Goal: Task Accomplishment & Management: Manage account settings

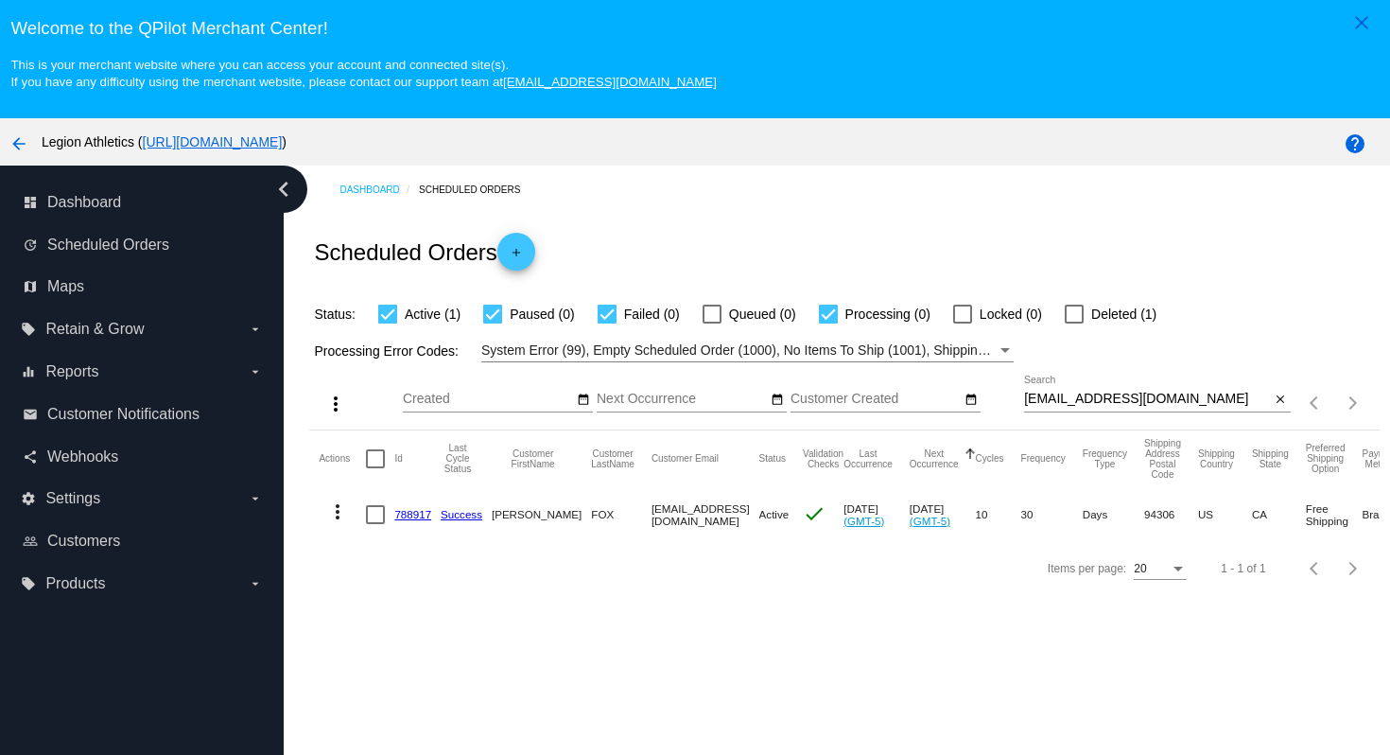
click at [1208, 412] on div at bounding box center [1157, 411] width 267 height 1
drag, startPoint x: 1200, startPoint y: 410, endPoint x: 1188, endPoint y: 376, distance: 35.3
click at [1189, 378] on div "more_vert Aug Jan Feb Mar [DATE]" at bounding box center [844, 395] width 1070 height 67
paste input "[EMAIL_ADDRESS][DOMAIN_NAME]"
type input "[EMAIL_ADDRESS][DOMAIN_NAME]"
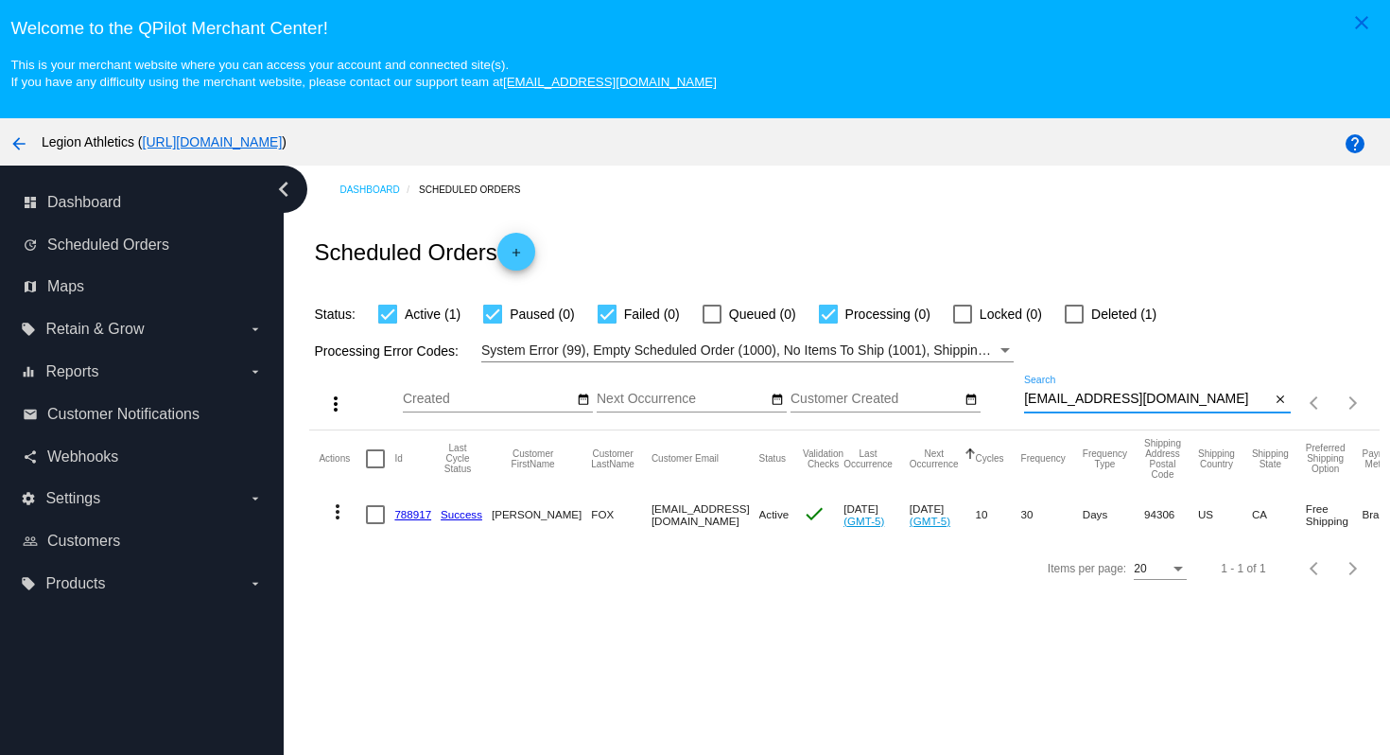
click at [1194, 231] on div "Scheduled Orders add" at bounding box center [844, 252] width 1070 height 76
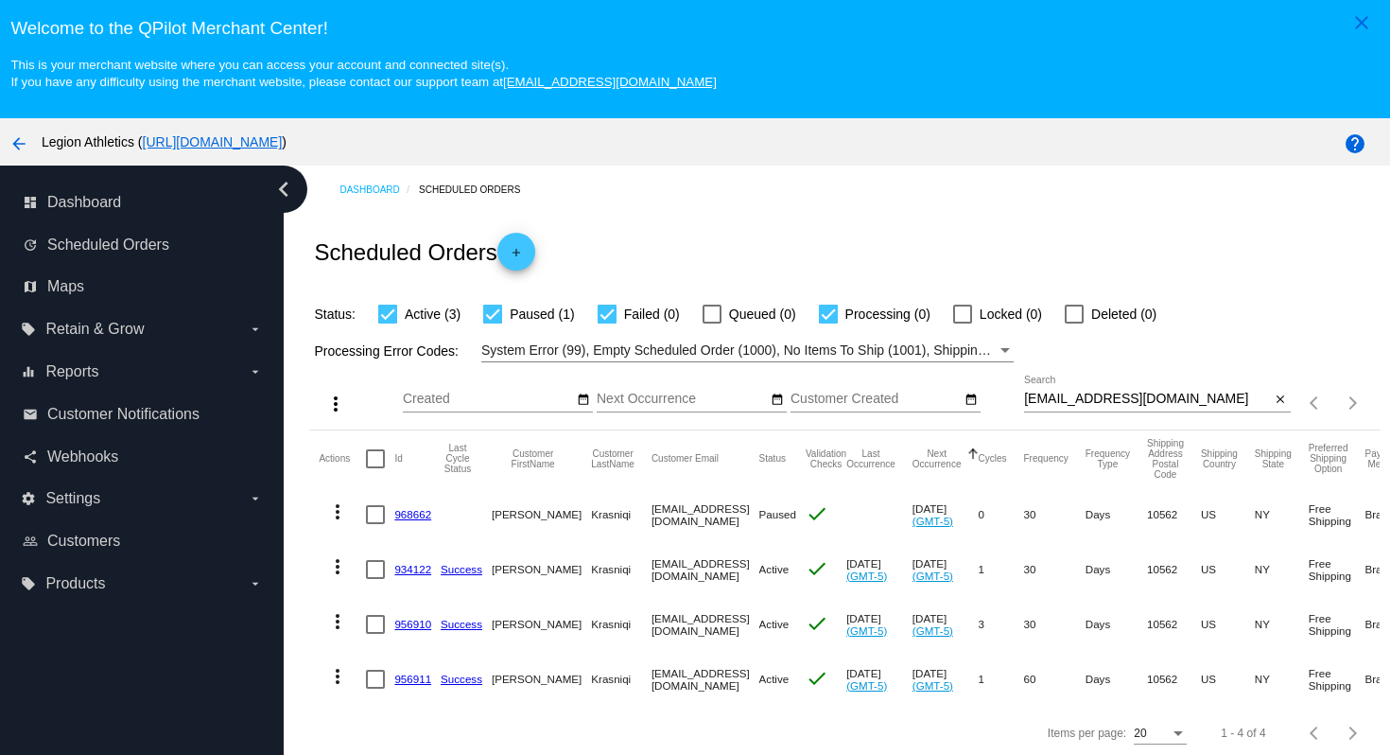
click at [407, 625] on link "956910" at bounding box center [412, 624] width 37 height 12
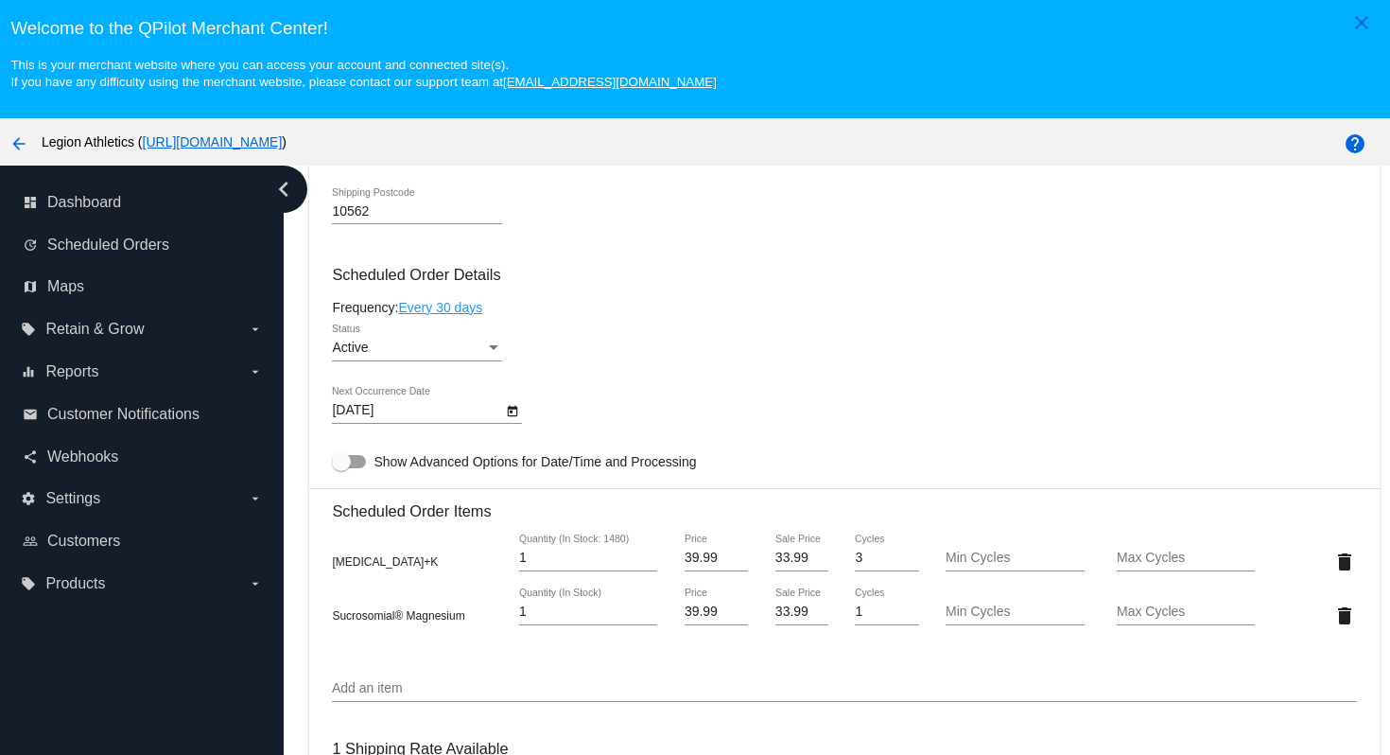
scroll to position [1011, 0]
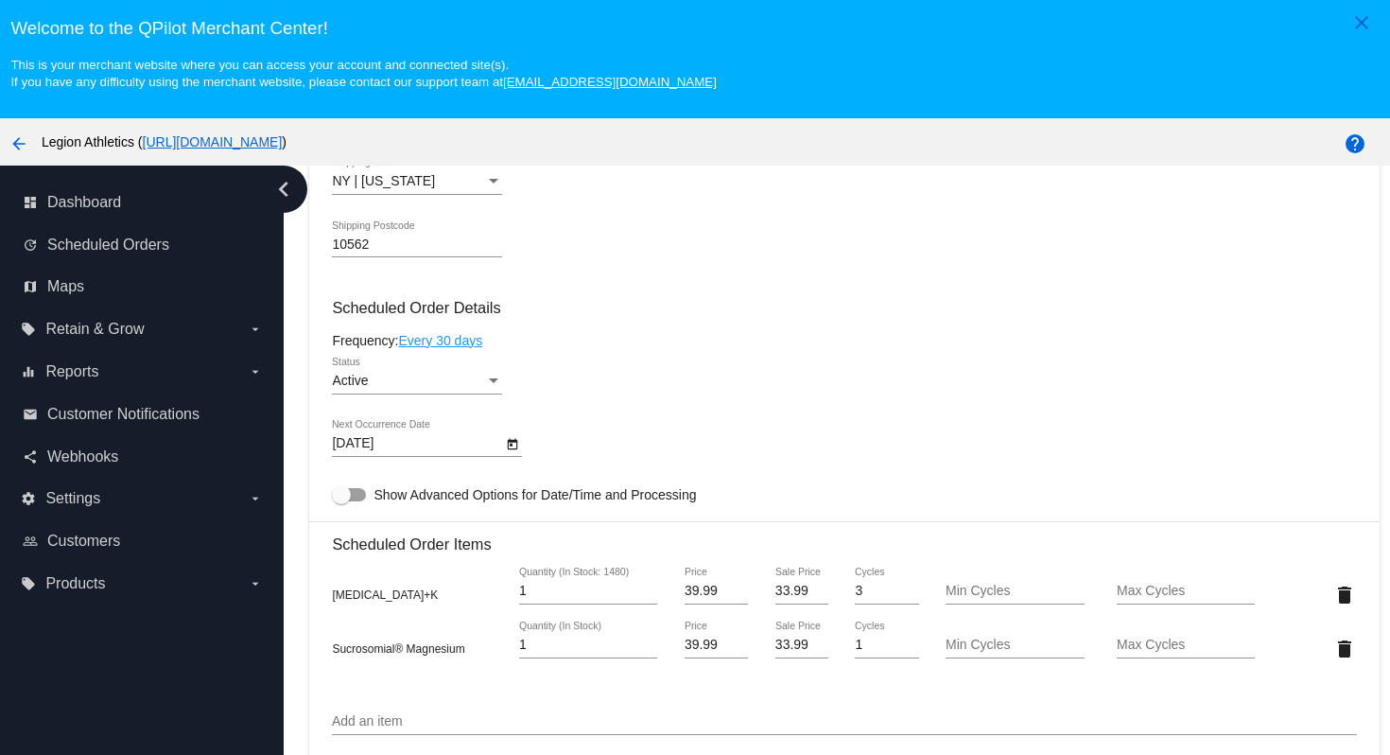
click at [487, 389] on div "Status" at bounding box center [493, 381] width 17 height 15
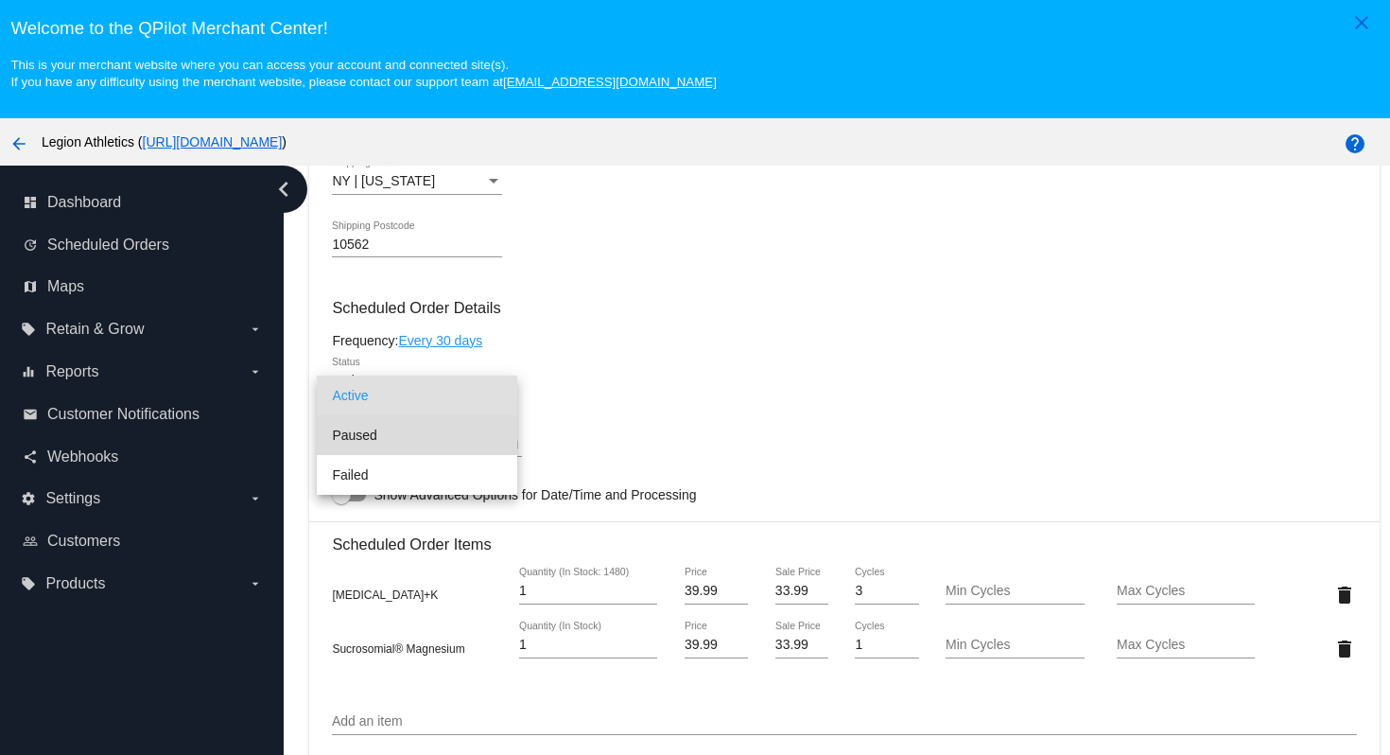
click at [436, 442] on span "Paused" at bounding box center [417, 435] width 170 height 40
click at [652, 411] on div "Paused Status" at bounding box center [844, 384] width 1024 height 54
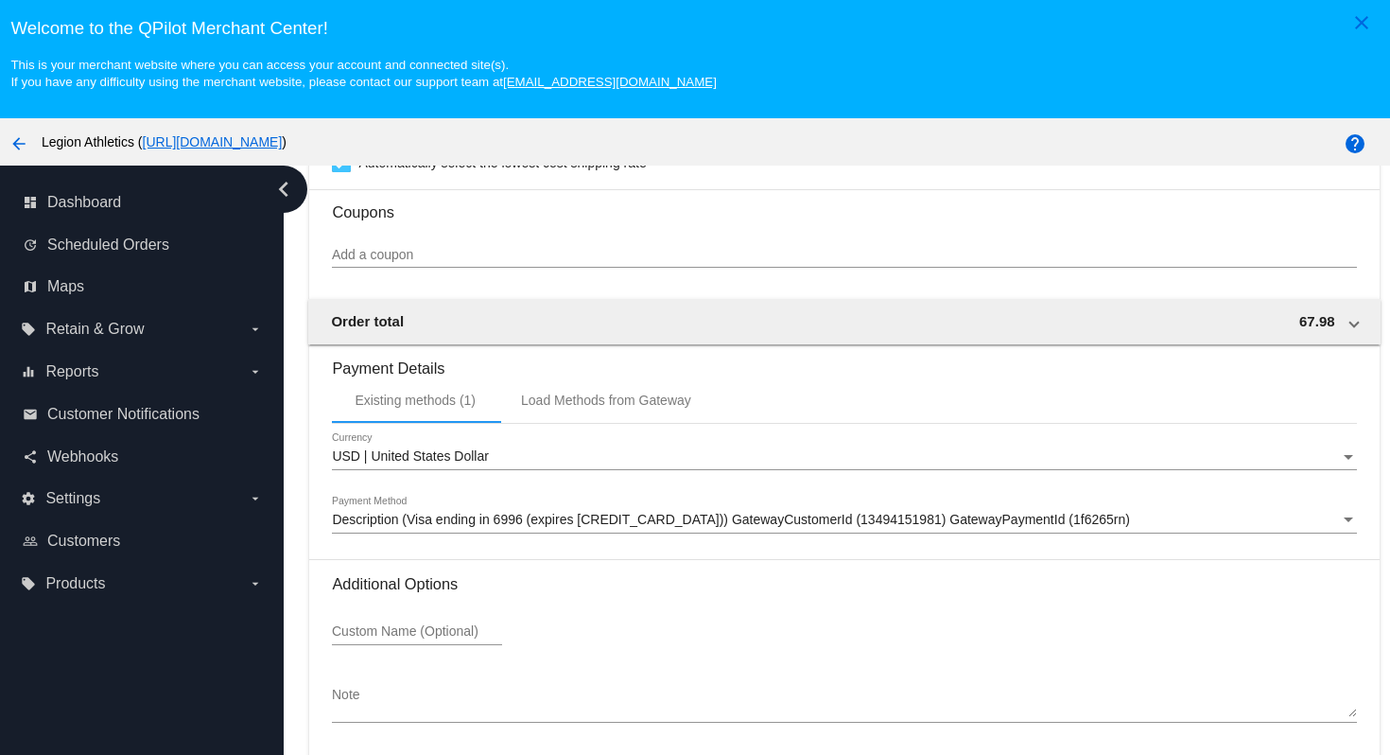
scroll to position [121, 0]
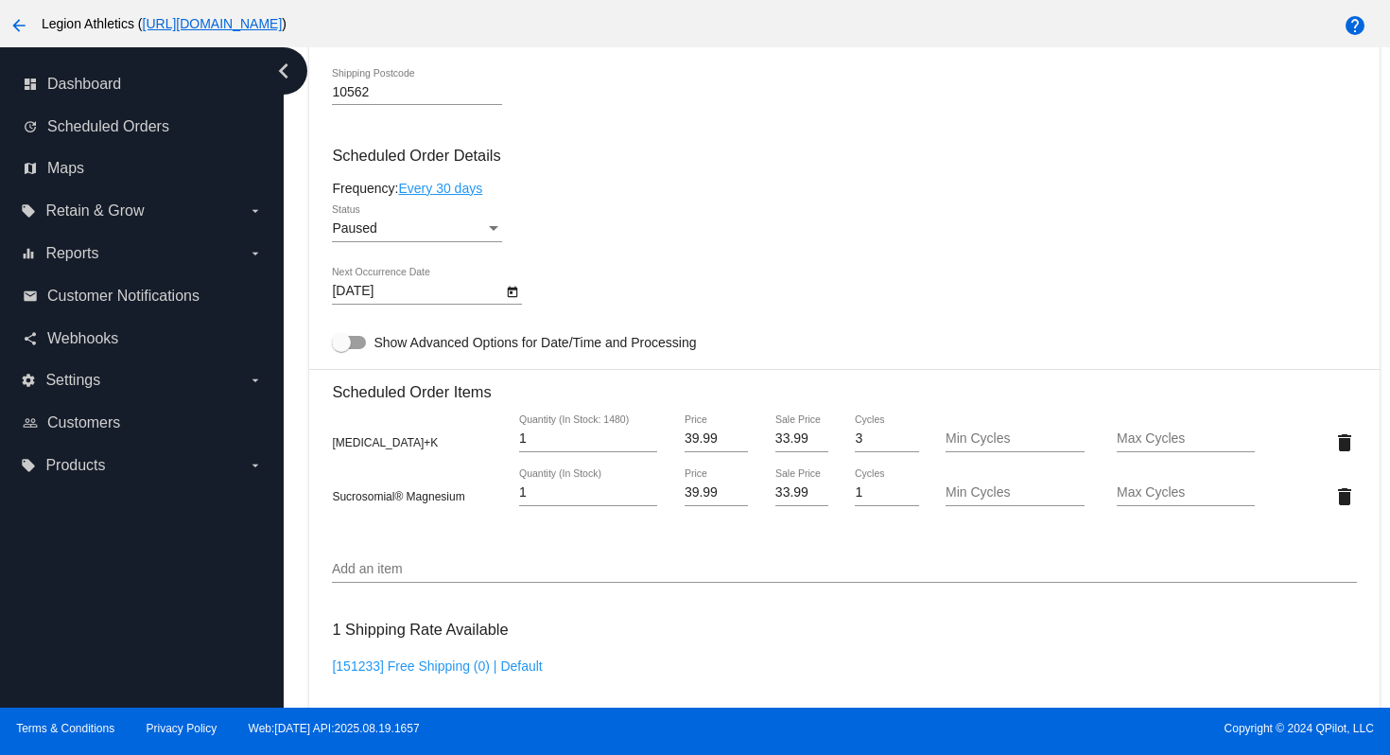
scroll to position [1752, 0]
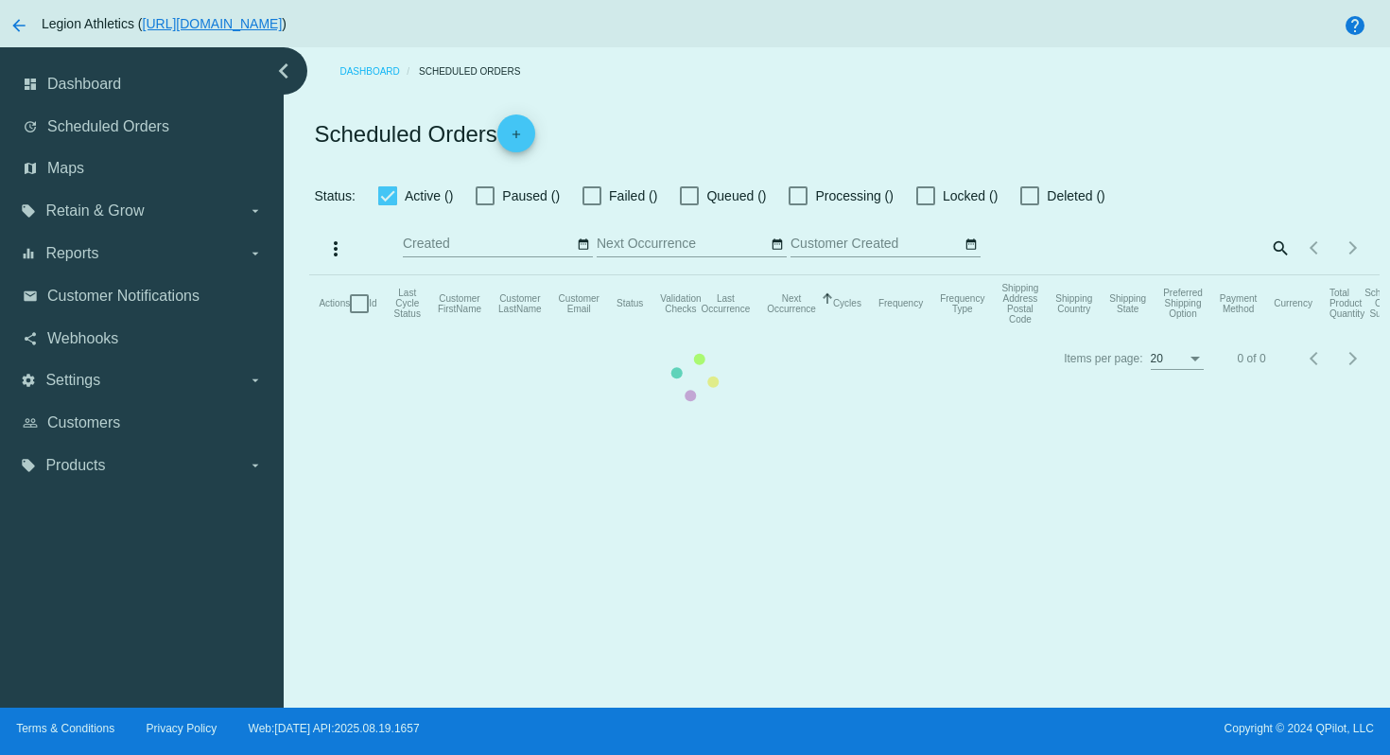
checkbox input "true"
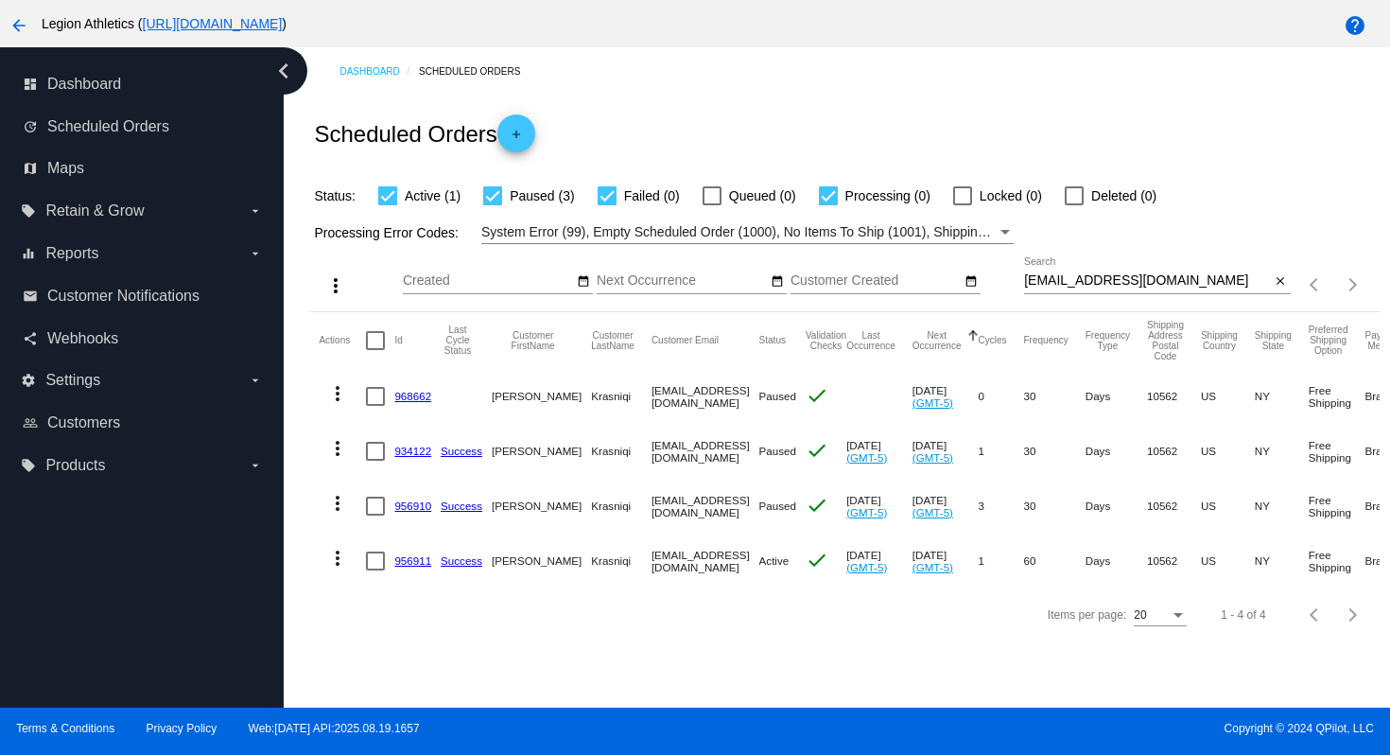
click at [412, 566] on link "956911" at bounding box center [412, 560] width 37 height 12
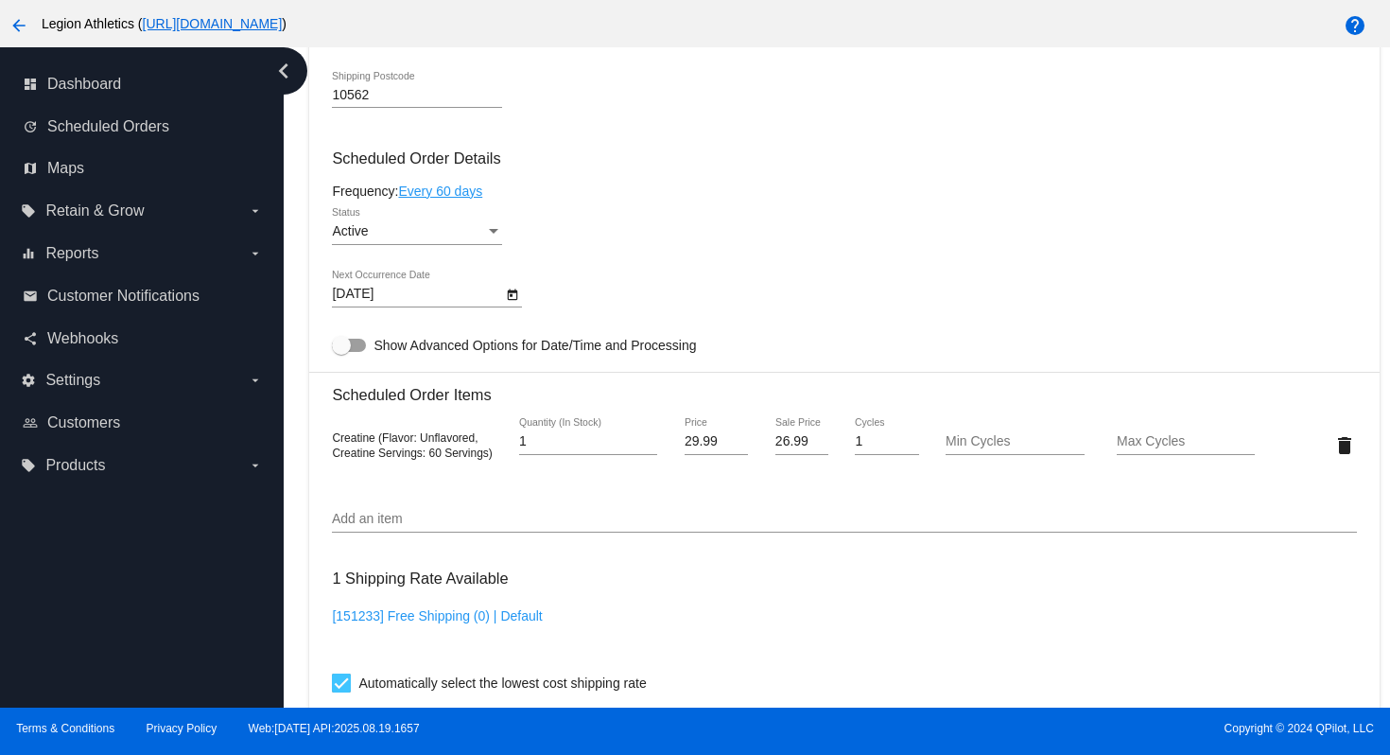
scroll to position [1038, 0]
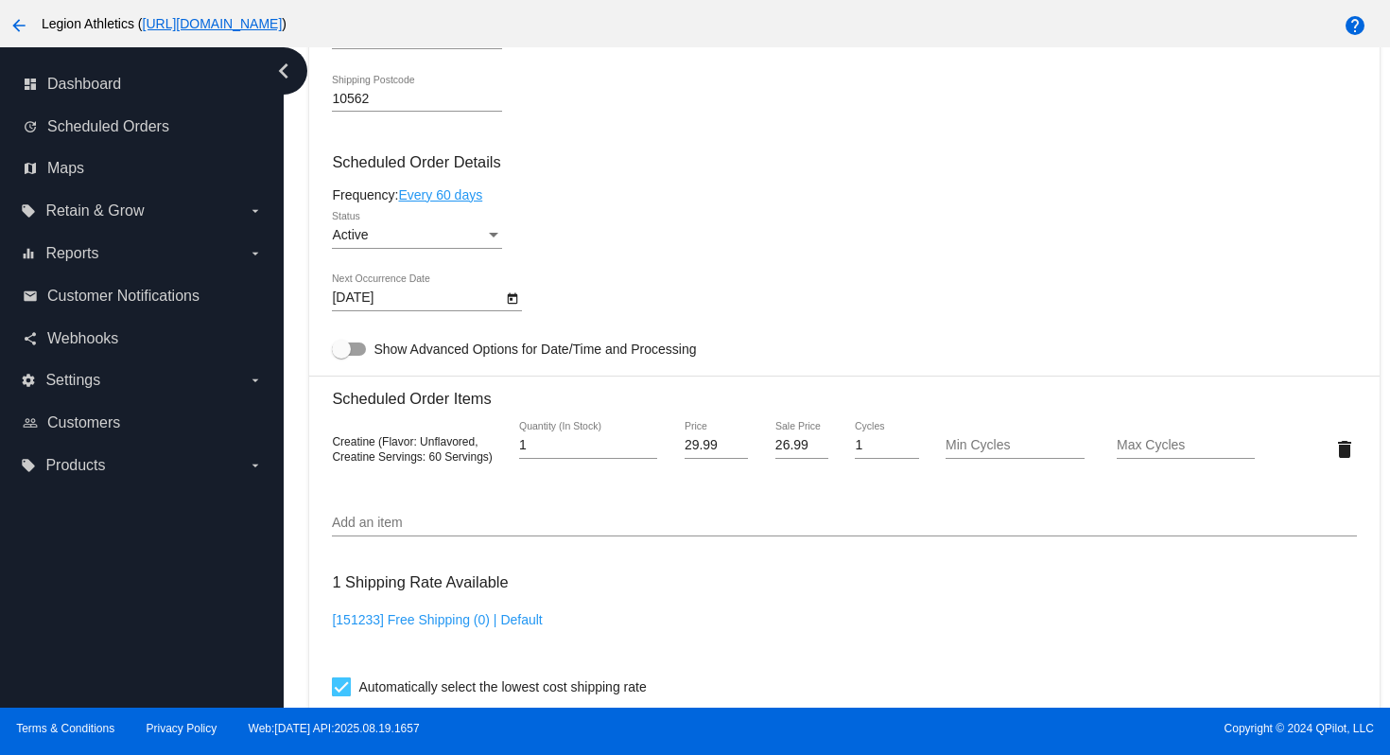
click at [473, 249] on div "Active Status" at bounding box center [417, 230] width 170 height 37
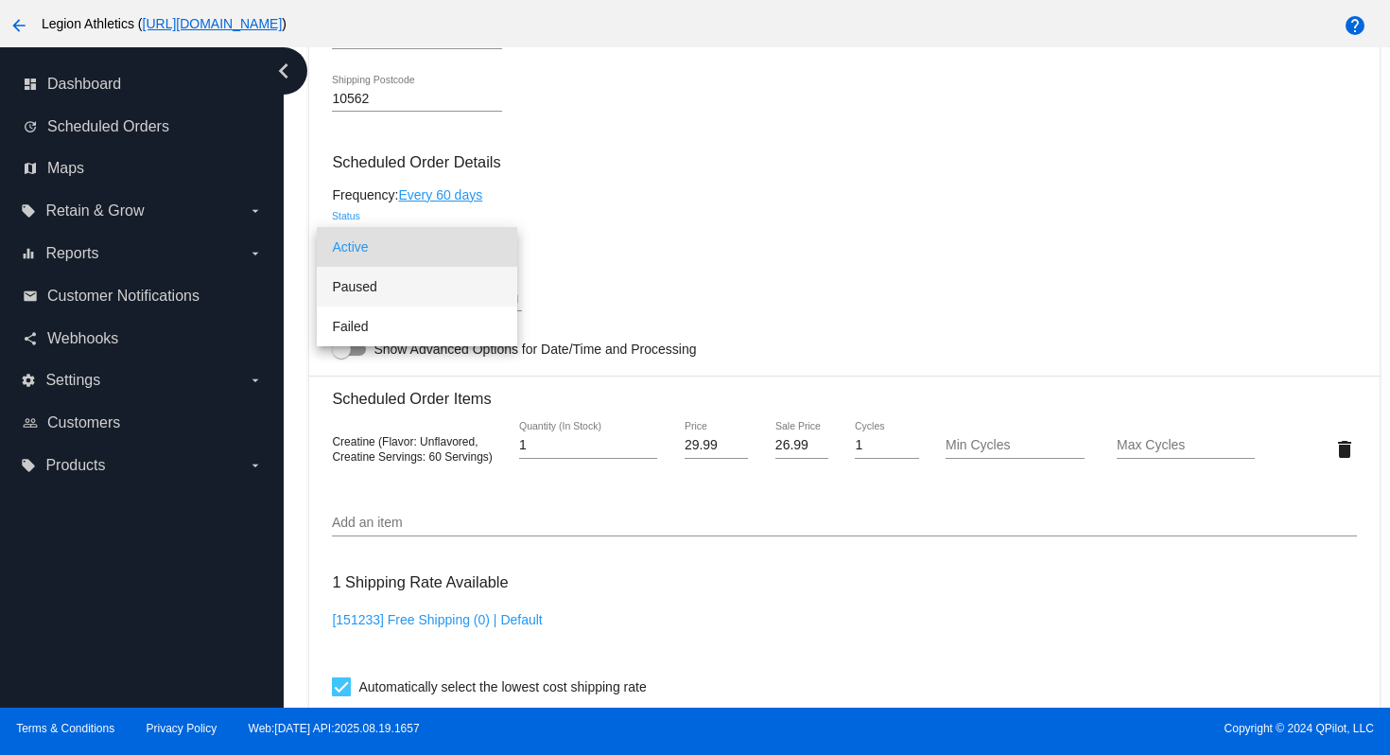
click at [449, 293] on span "Paused" at bounding box center [417, 287] width 170 height 40
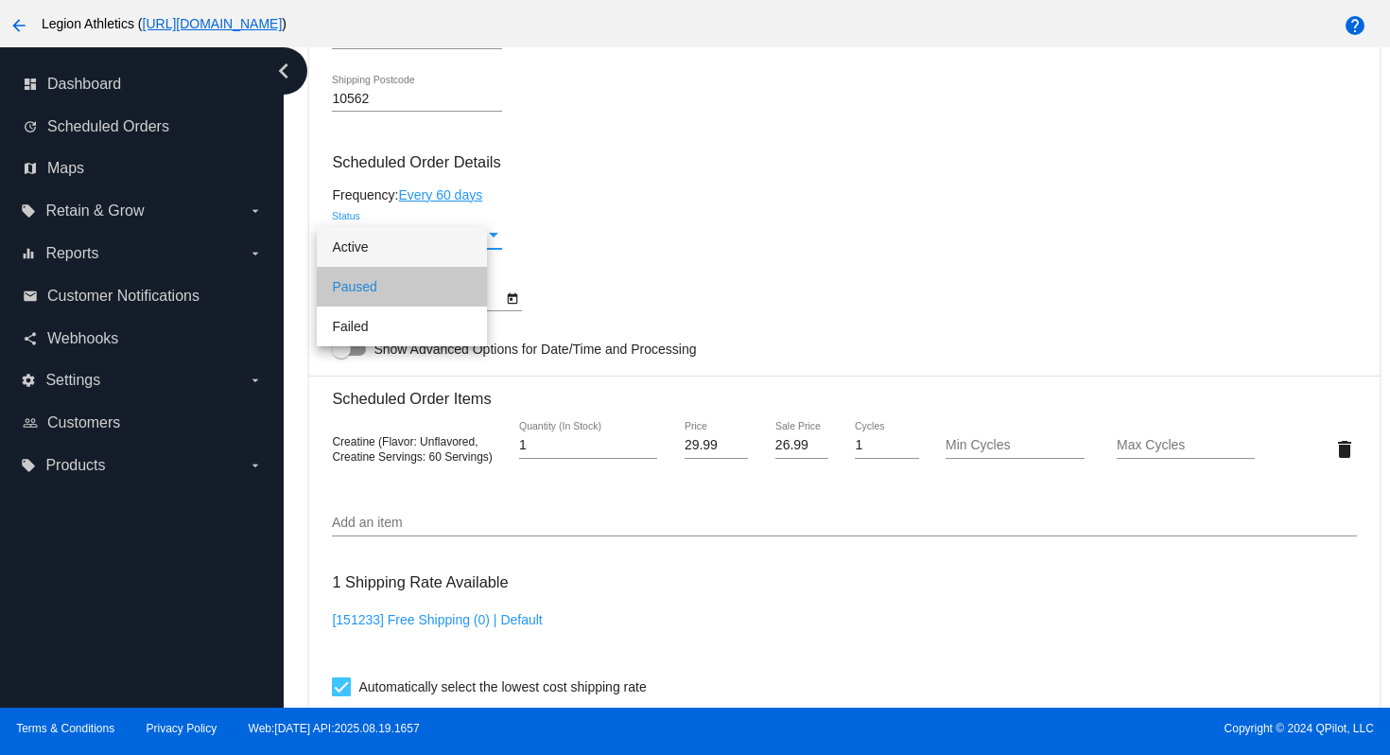
scroll to position [1698, 0]
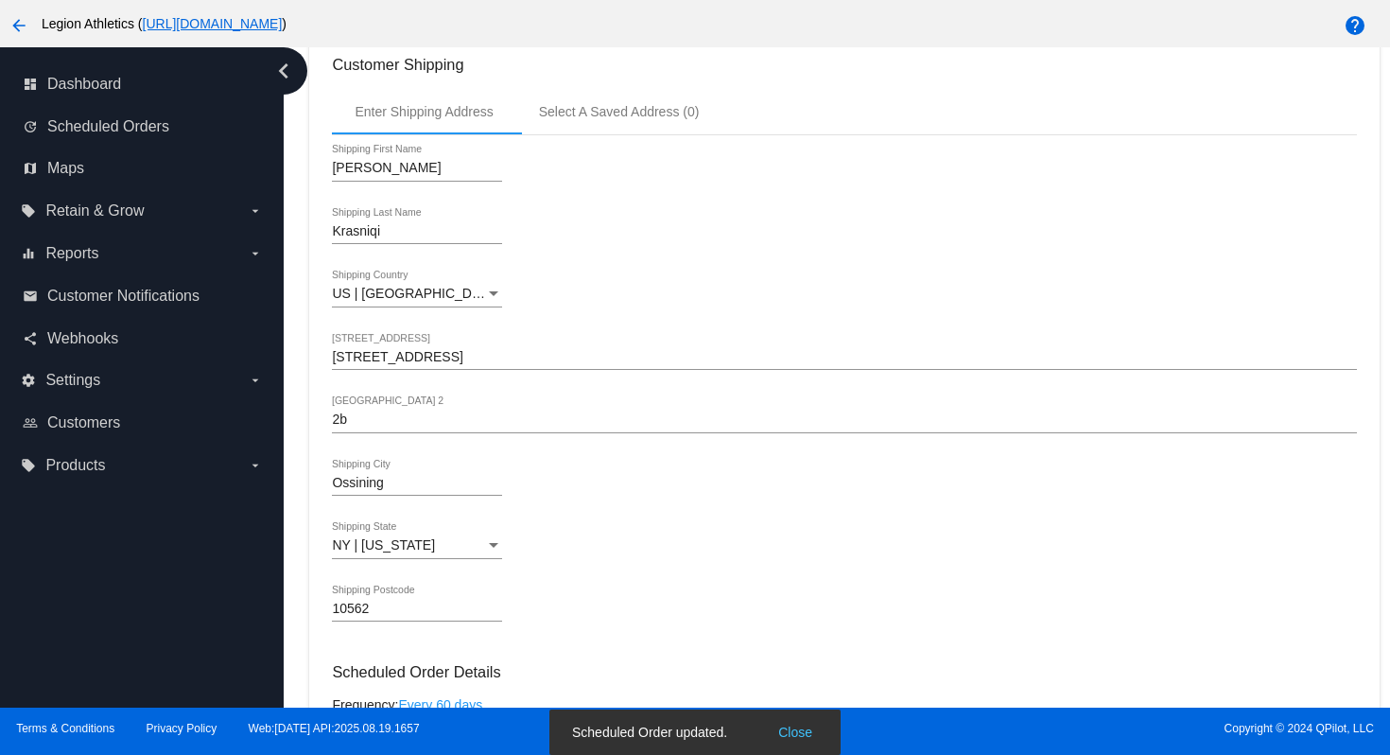
scroll to position [0, 0]
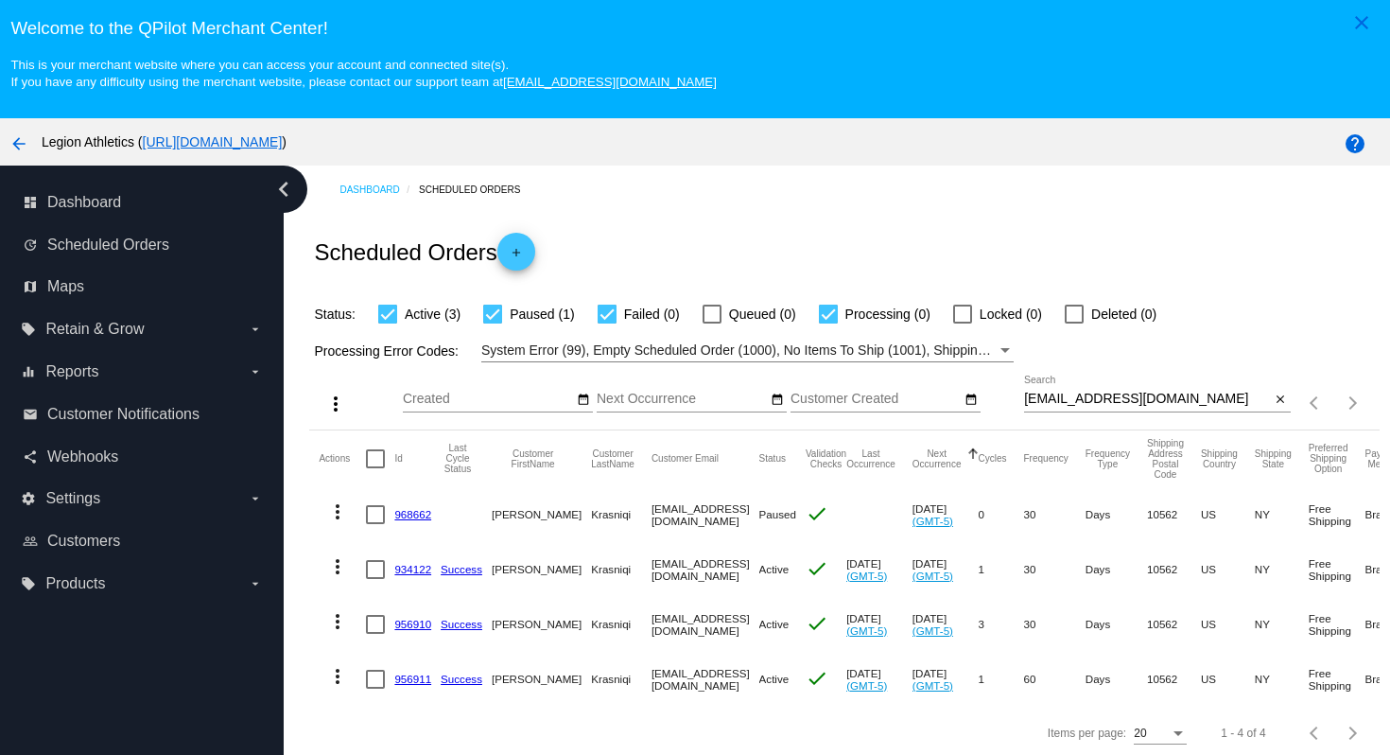
click at [867, 218] on div "Scheduled Orders add" at bounding box center [844, 252] width 1070 height 76
click at [860, 266] on div "Scheduled Orders add" at bounding box center [844, 252] width 1070 height 76
click at [416, 574] on link "934122" at bounding box center [412, 569] width 37 height 12
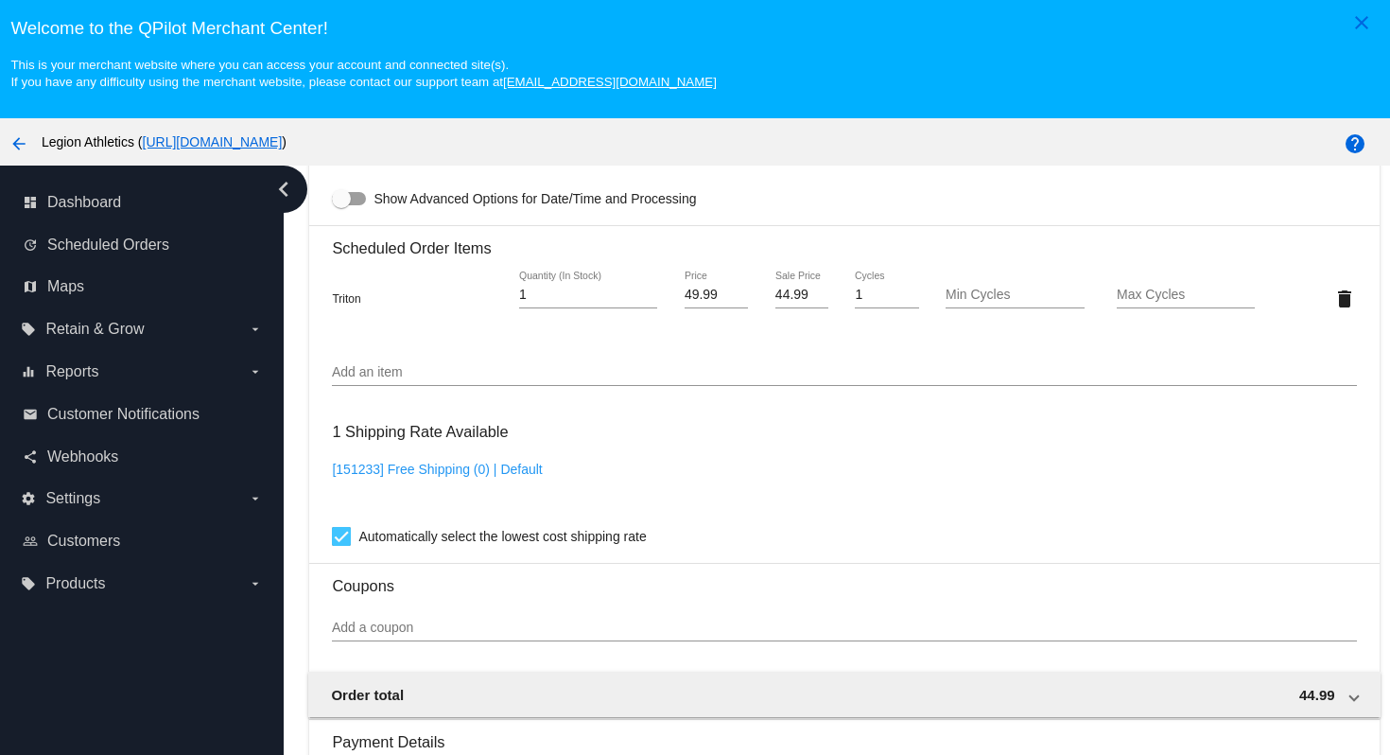
scroll to position [1093, 0]
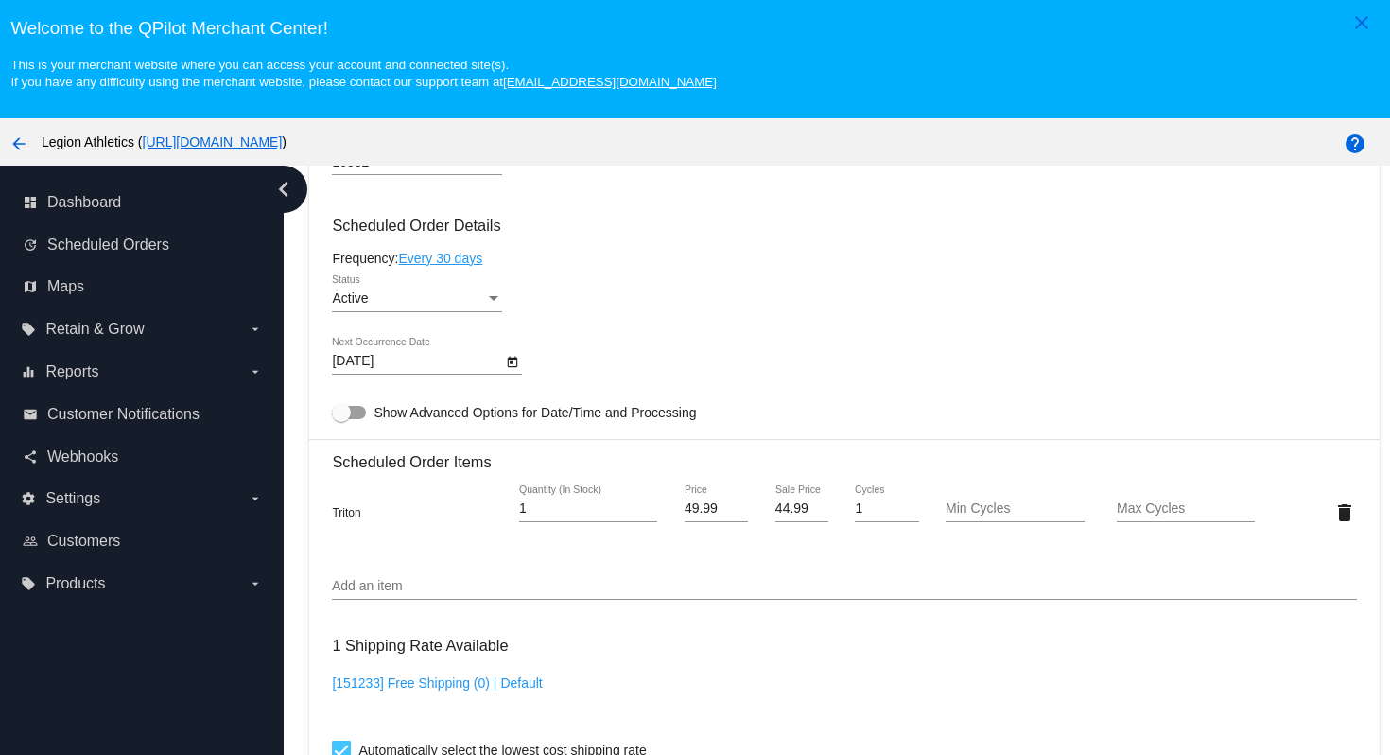
click at [490, 301] on div "Status" at bounding box center [493, 298] width 9 height 5
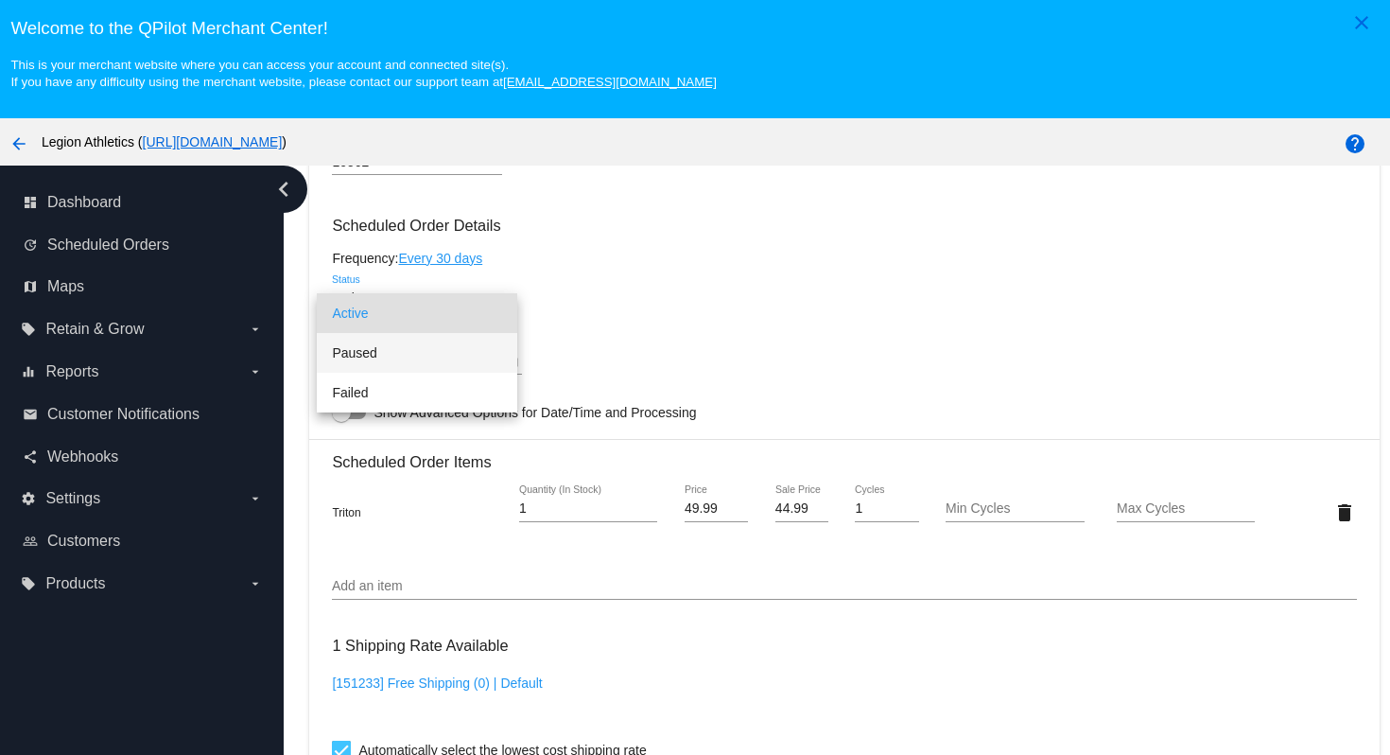
click at [462, 359] on span "Paused" at bounding box center [417, 353] width 170 height 40
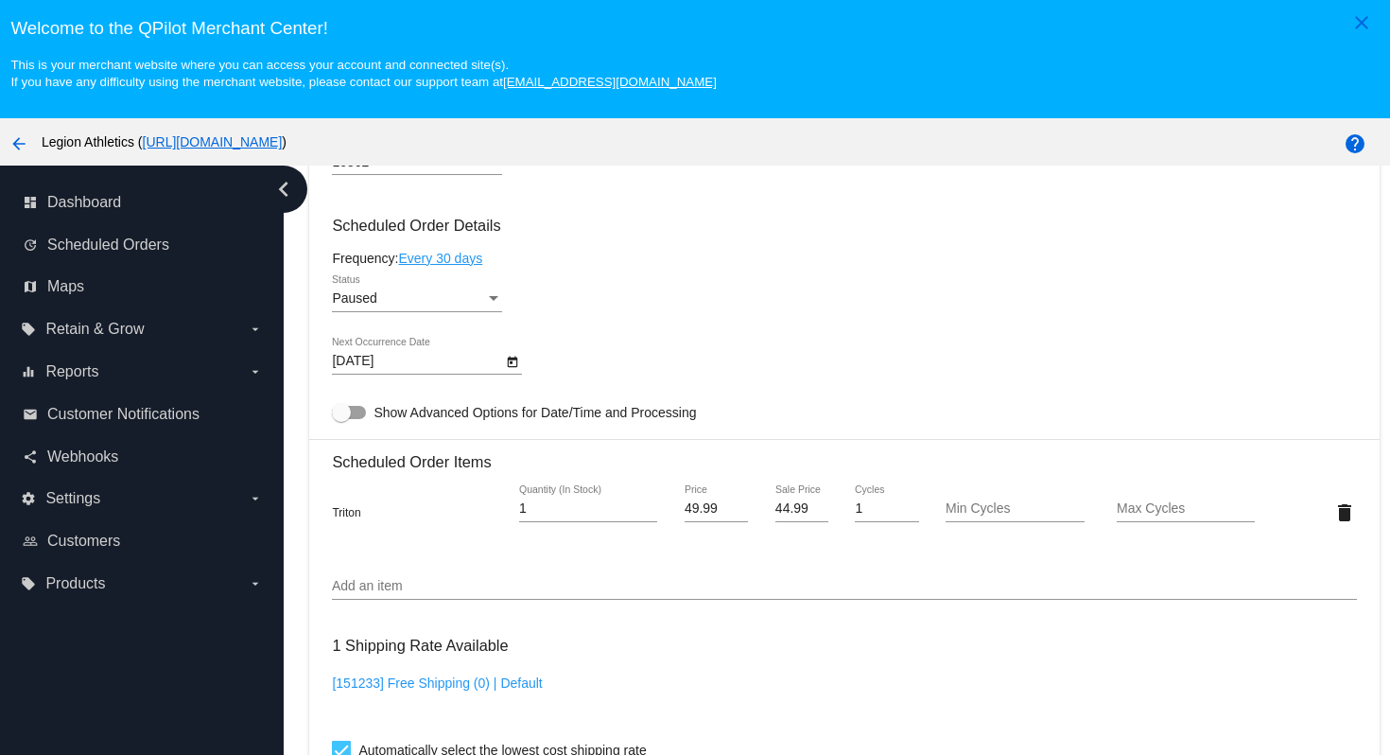
click at [775, 288] on div "Paused Status" at bounding box center [844, 302] width 1024 height 54
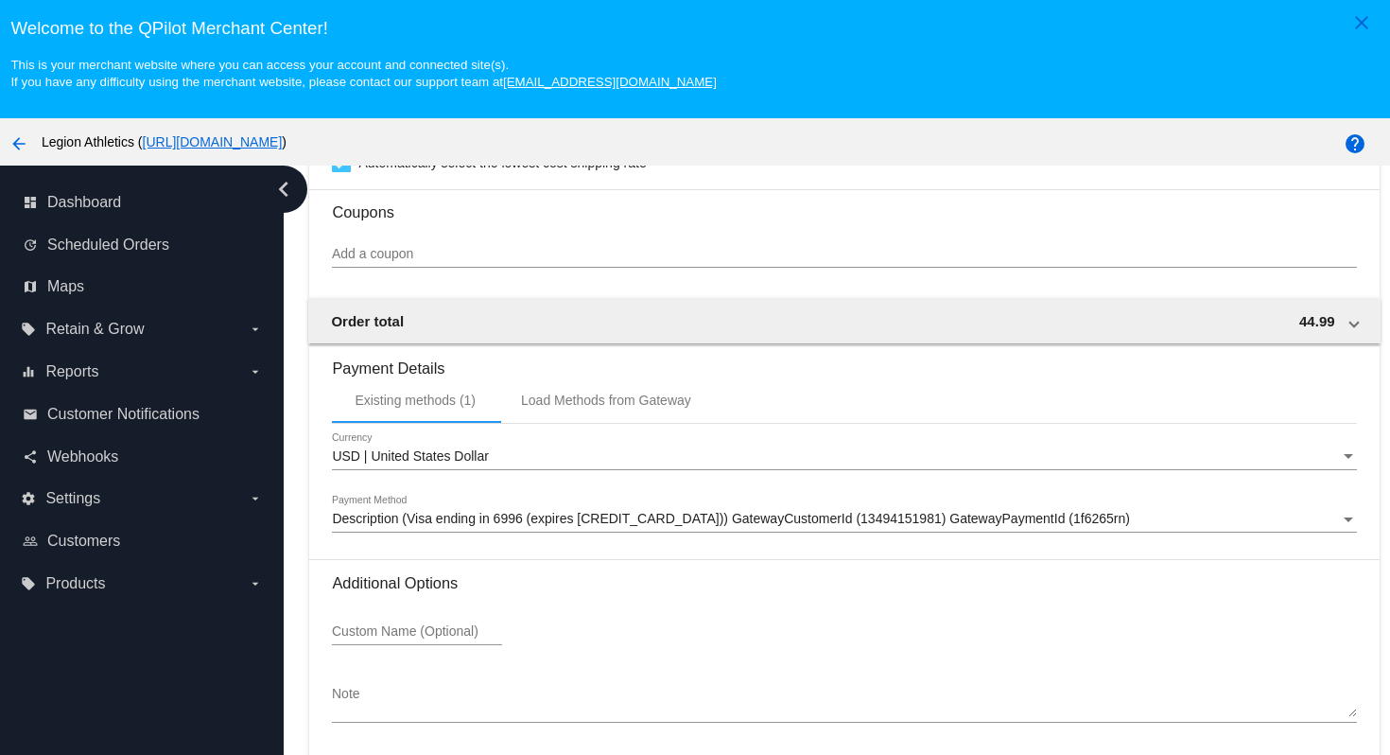
scroll to position [121, 0]
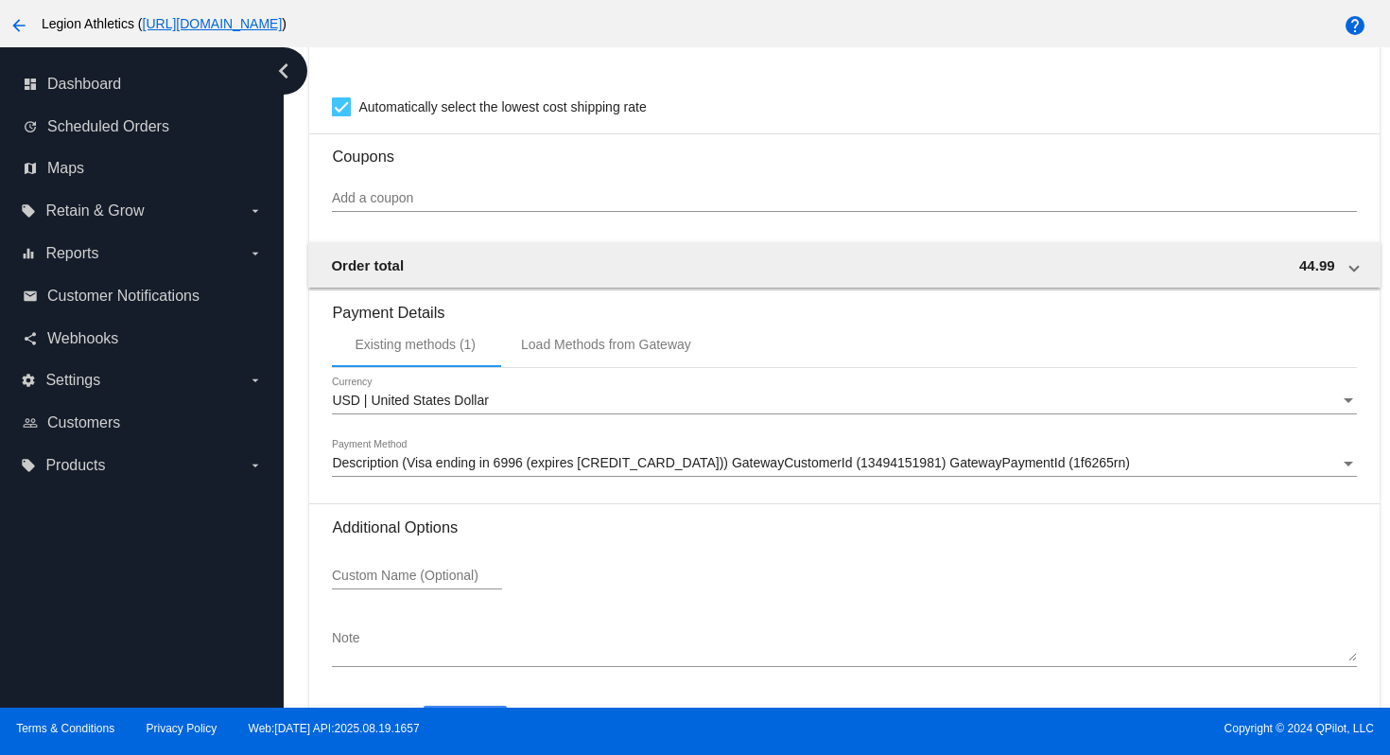
scroll to position [1698, 0]
